Goal: Task Accomplishment & Management: Manage account settings

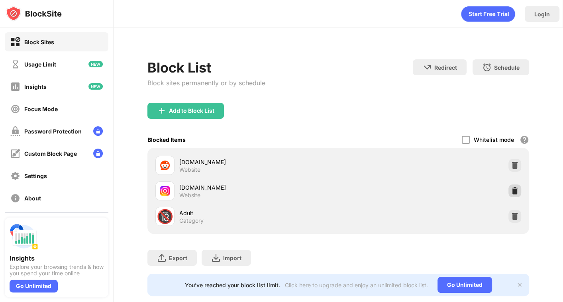
click at [514, 190] on div at bounding box center [514, 190] width 13 height 13
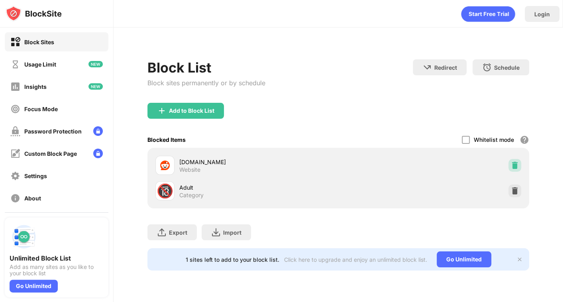
drag, startPoint x: 514, startPoint y: 164, endPoint x: 458, endPoint y: 141, distance: 60.9
click at [515, 164] on img at bounding box center [514, 165] width 8 height 8
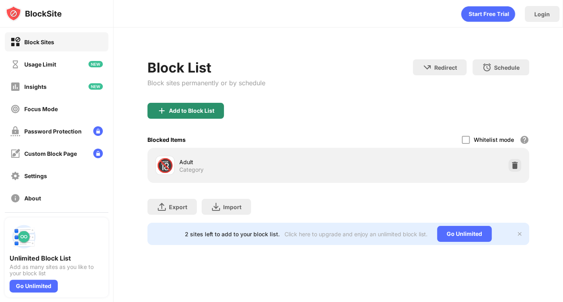
click at [184, 110] on div "Add to Block List" at bounding box center [191, 111] width 45 height 6
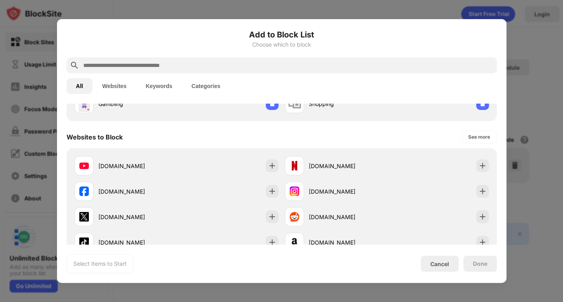
scroll to position [133, 0]
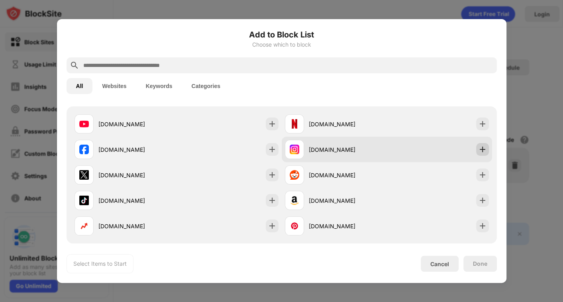
click at [478, 149] on img at bounding box center [482, 149] width 8 height 8
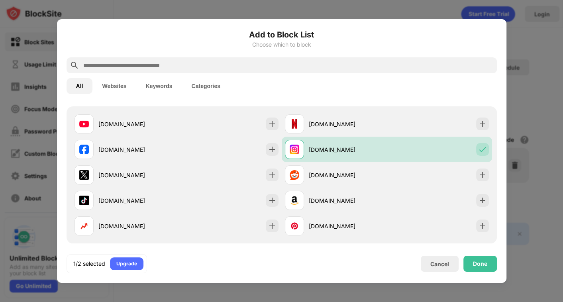
click at [478, 262] on div "Done" at bounding box center [480, 263] width 14 height 6
